Goal: Check status: Check status

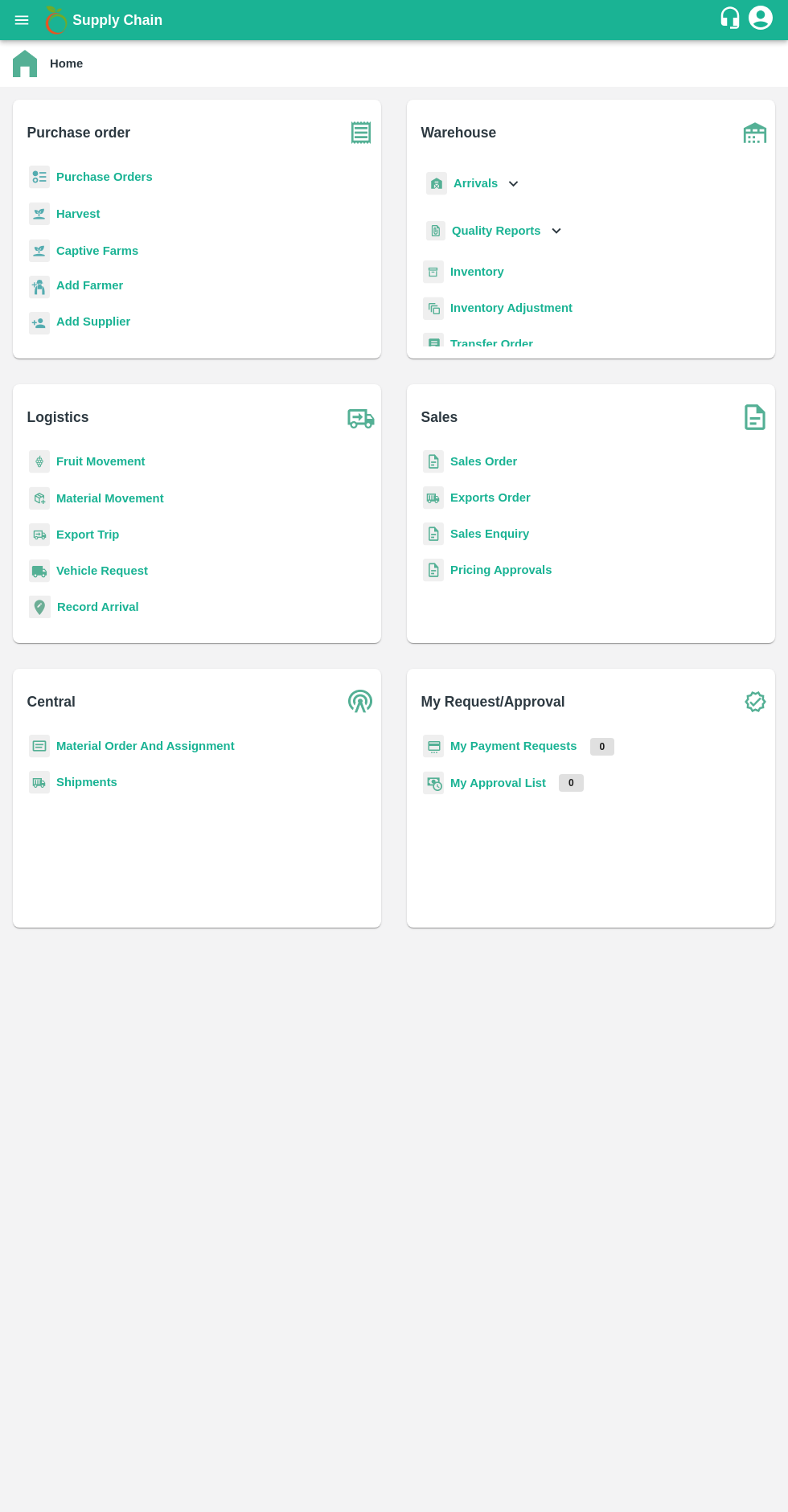
click at [532, 746] on b "My Payment Requests" at bounding box center [514, 746] width 127 height 13
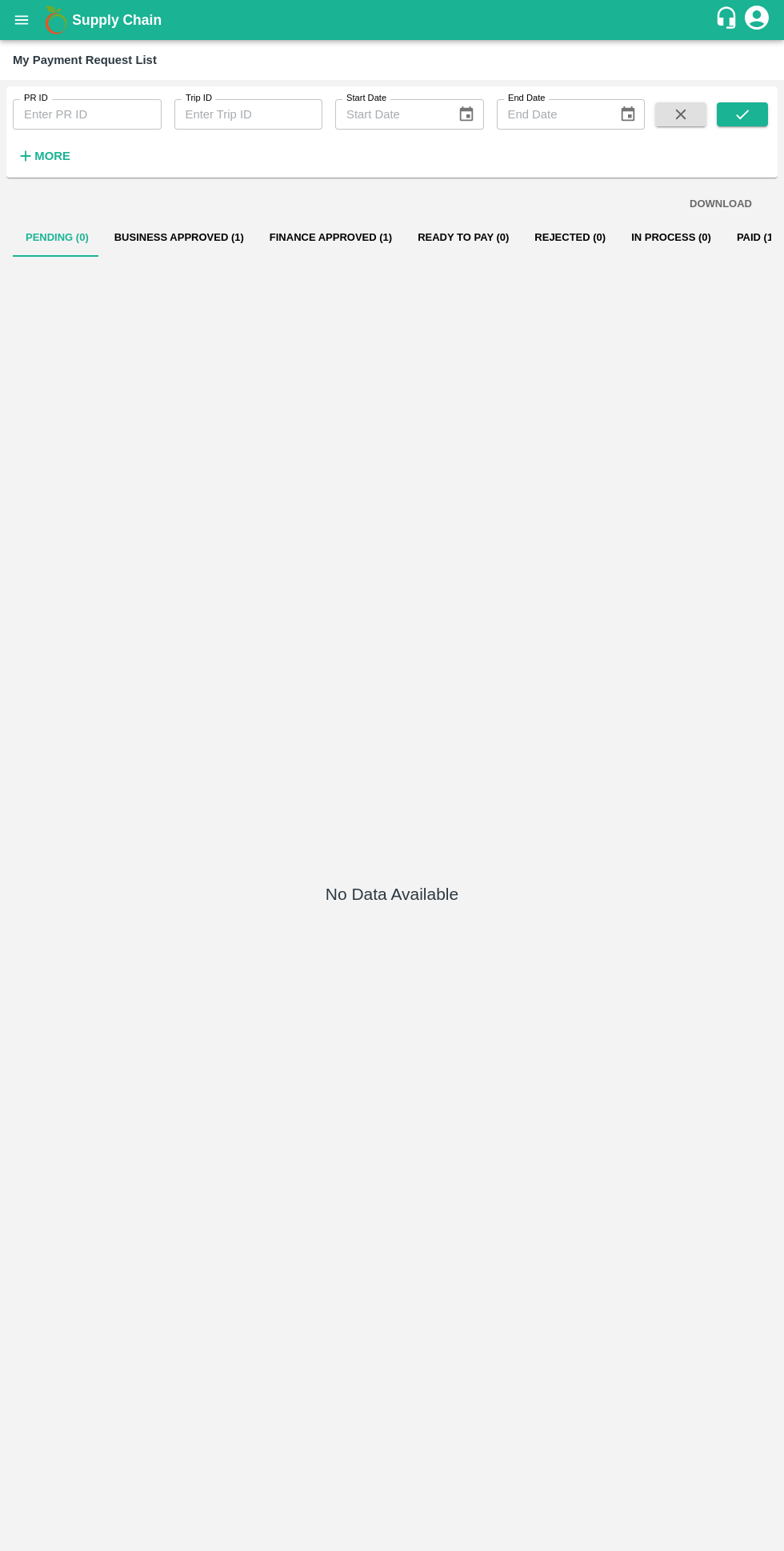
click at [145, 236] on button "Business Approved (1)" at bounding box center [179, 237] width 155 height 38
